Goal: Information Seeking & Learning: Compare options

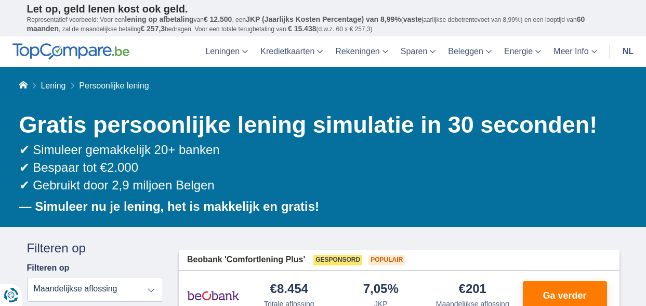
type input "7"
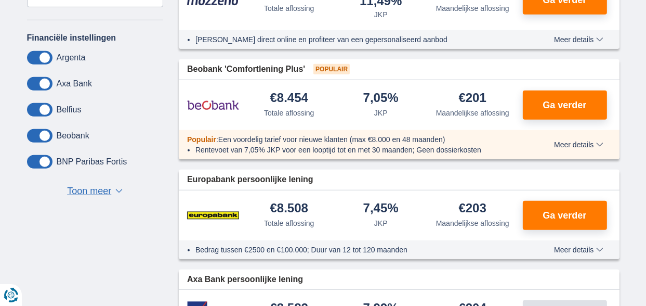
scroll to position [346, 0]
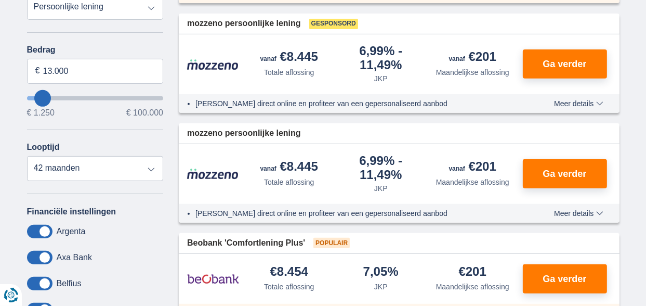
type input "13.000"
type input "13250"
select select "60"
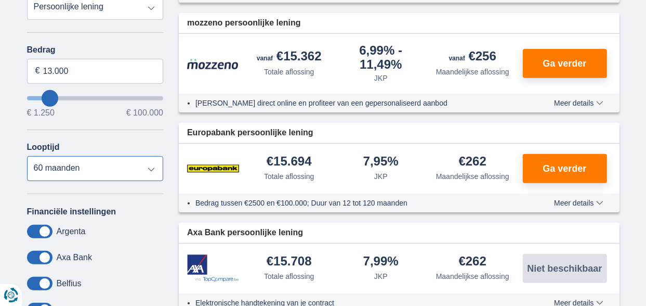
click at [27, 156] on select "12 maanden 18 maanden 24 maanden 30 maanden 36 maanden 42 maanden 48 maanden 60…" at bounding box center [95, 168] width 137 height 25
click at [77, 68] on input "13.000" at bounding box center [95, 71] width 137 height 25
type input "13.500"
type input "13250"
drag, startPoint x: 68, startPoint y: 69, endPoint x: 85, endPoint y: 67, distance: 17.9
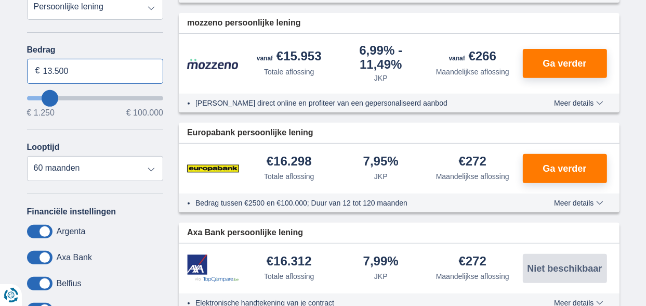
click at [69, 69] on input "13.500" at bounding box center [95, 71] width 137 height 25
type input "14.000"
type input "14250"
